Goal: Ask a question

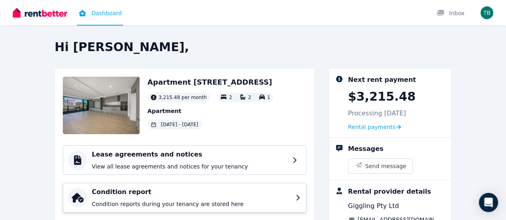
click at [274, 195] on h4 "Condition report" at bounding box center [191, 193] width 199 height 10
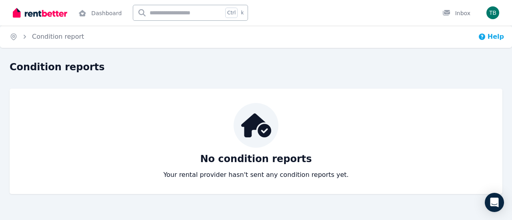
click at [490, 40] on button "Help" at bounding box center [491, 37] width 26 height 10
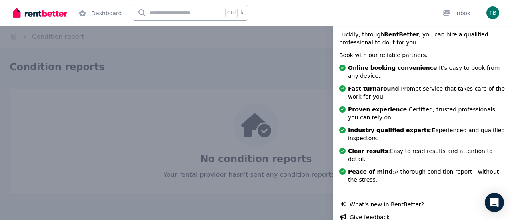
scroll to position [186, 0]
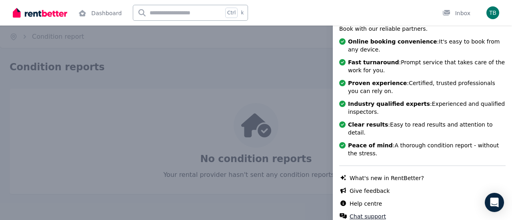
click at [368, 213] on button "Chat support" at bounding box center [367, 217] width 36 height 8
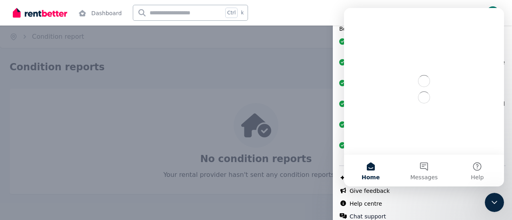
scroll to position [0, 0]
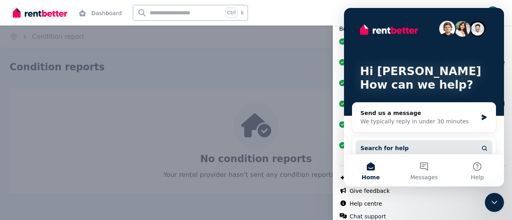
click at [434, 142] on button "Search for help" at bounding box center [423, 148] width 137 height 16
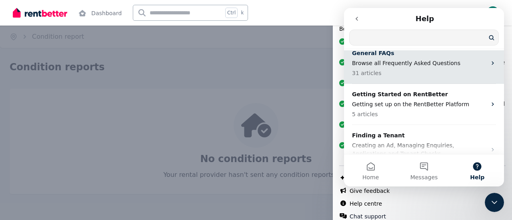
scroll to position [40, 0]
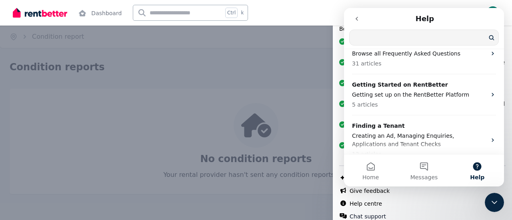
click at [421, 36] on input "Search for help" at bounding box center [423, 37] width 149 height 15
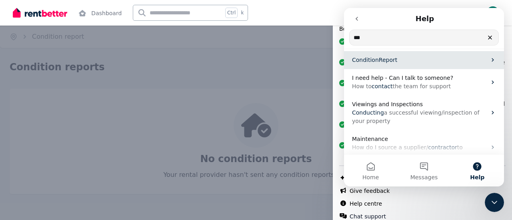
type input "***"
click at [397, 56] on p "Condition Report" at bounding box center [419, 60] width 134 height 8
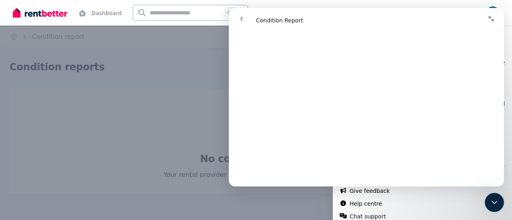
scroll to position [1106, 0]
click at [241, 19] on icon "go back" at bounding box center [241, 19] width 6 height 6
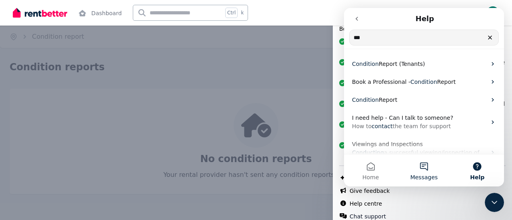
click at [423, 169] on button "Messages" at bounding box center [423, 171] width 53 height 32
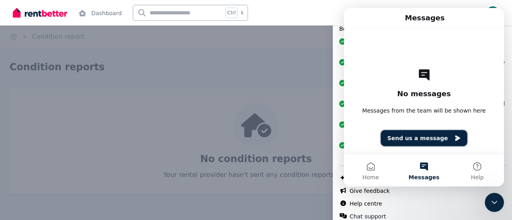
click at [433, 136] on button "Send us a message" at bounding box center [424, 138] width 86 height 16
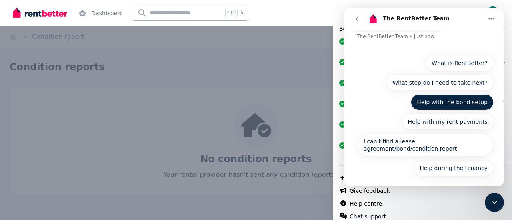
scroll to position [49, 0]
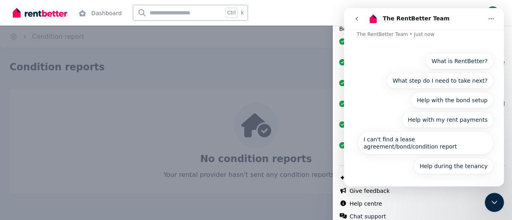
click at [358, 20] on icon "go back" at bounding box center [356, 19] width 6 height 6
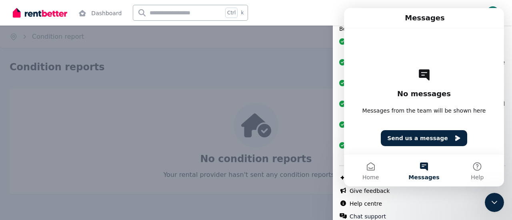
scroll to position [0, 0]
click at [359, 18] on div "Messages" at bounding box center [424, 18] width 150 height 14
click at [327, 9] on div "Help Close panel Popular topics What is a Condition Report? Condition report sh…" at bounding box center [256, 110] width 512 height 220
